Goal: Task Accomplishment & Management: Manage account settings

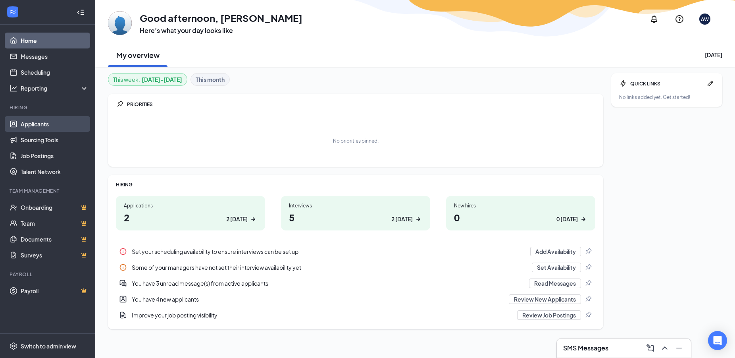
click at [42, 124] on link "Applicants" at bounding box center [55, 124] width 68 height 16
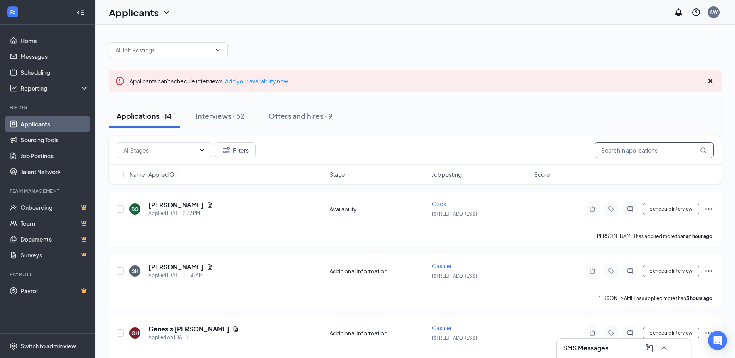
click at [668, 148] on input "text" at bounding box center [654, 150] width 119 height 16
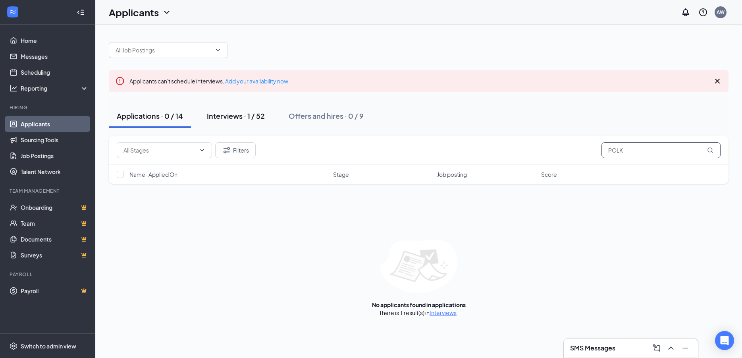
type input "POLK"
click at [259, 117] on div "Interviews · 1 / 52" at bounding box center [236, 116] width 58 height 10
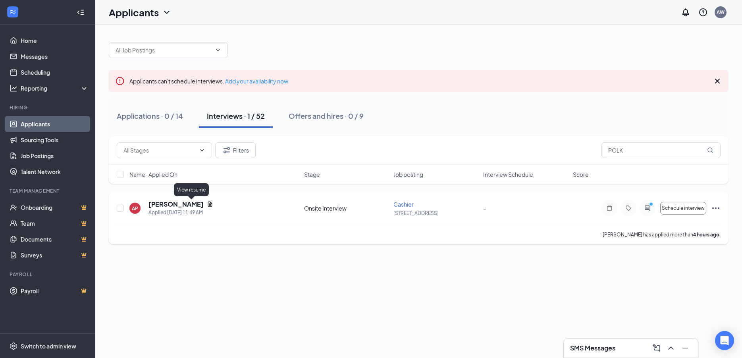
click at [208, 204] on icon "Document" at bounding box center [210, 203] width 4 height 5
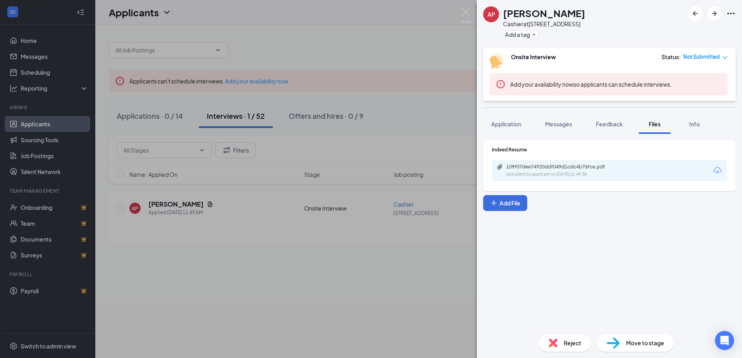
click at [543, 170] on div "109f07dee74920ddf049d1cdc4b76fce.pdf Uploaded by applicant on Oct 15, 2025 at 1…" at bounding box center [560, 171] width 129 height 14
click at [464, 12] on img at bounding box center [466, 15] width 10 height 15
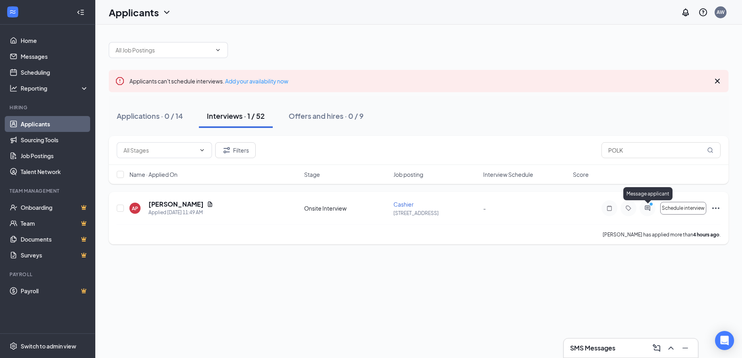
click at [648, 207] on icon "PrimaryDot" at bounding box center [652, 205] width 10 height 6
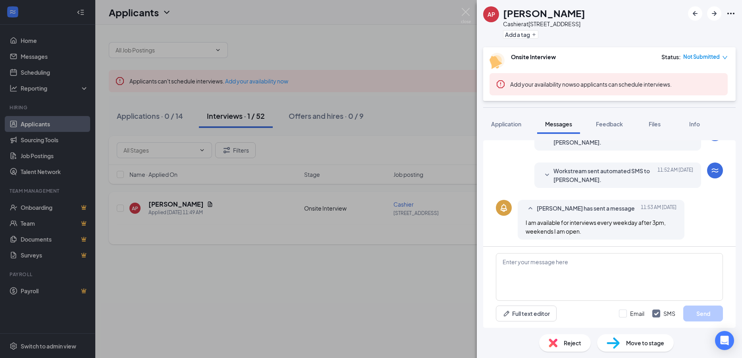
scroll to position [204, 0]
click at [466, 13] on img at bounding box center [466, 15] width 10 height 15
